Goal: Transaction & Acquisition: Purchase product/service

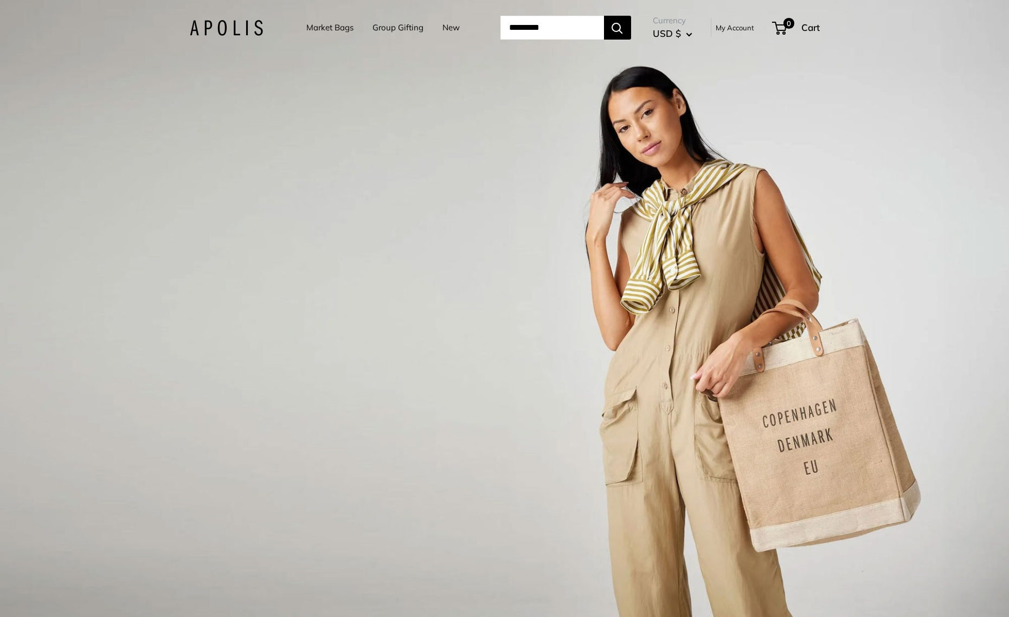
click at [320, 26] on link "Market Bags" at bounding box center [329, 27] width 47 height 15
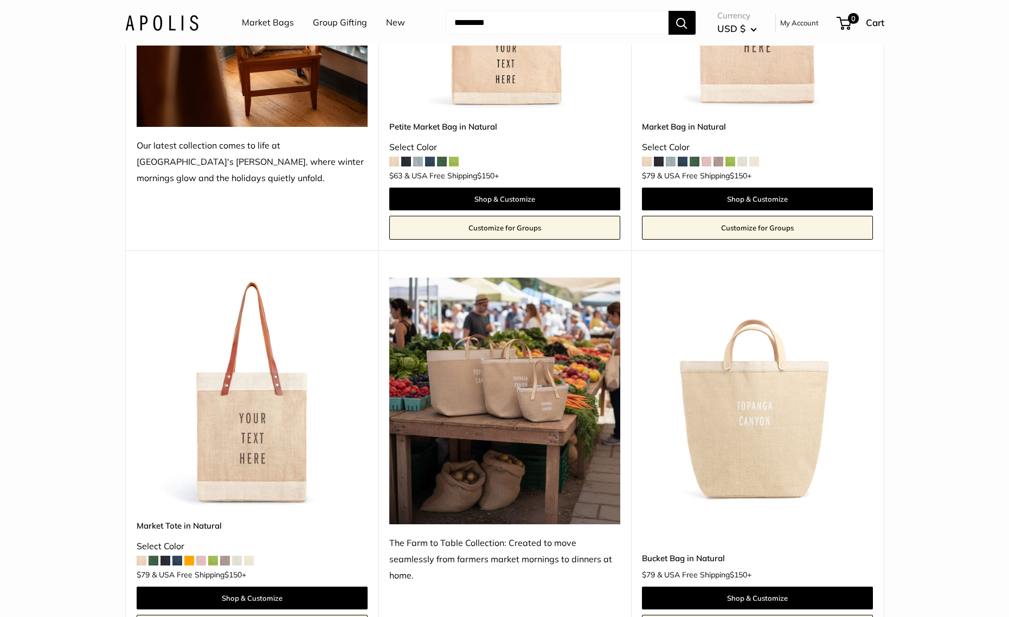
scroll to position [325, 0]
